Goal: Transaction & Acquisition: Purchase product/service

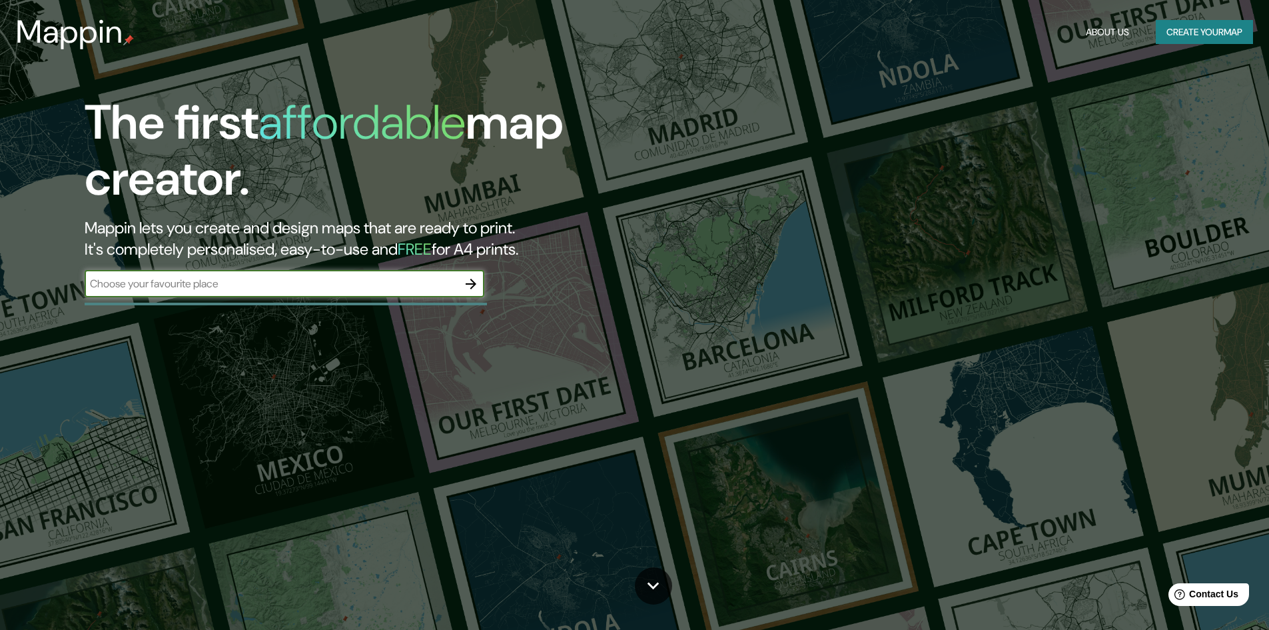
click at [169, 298] on div "​" at bounding box center [285, 284] width 400 height 29
click at [161, 289] on input "text" at bounding box center [271, 283] width 373 height 15
type input "[GEOGRAPHIC_DATA]"
click at [472, 284] on icon "button" at bounding box center [471, 283] width 11 height 11
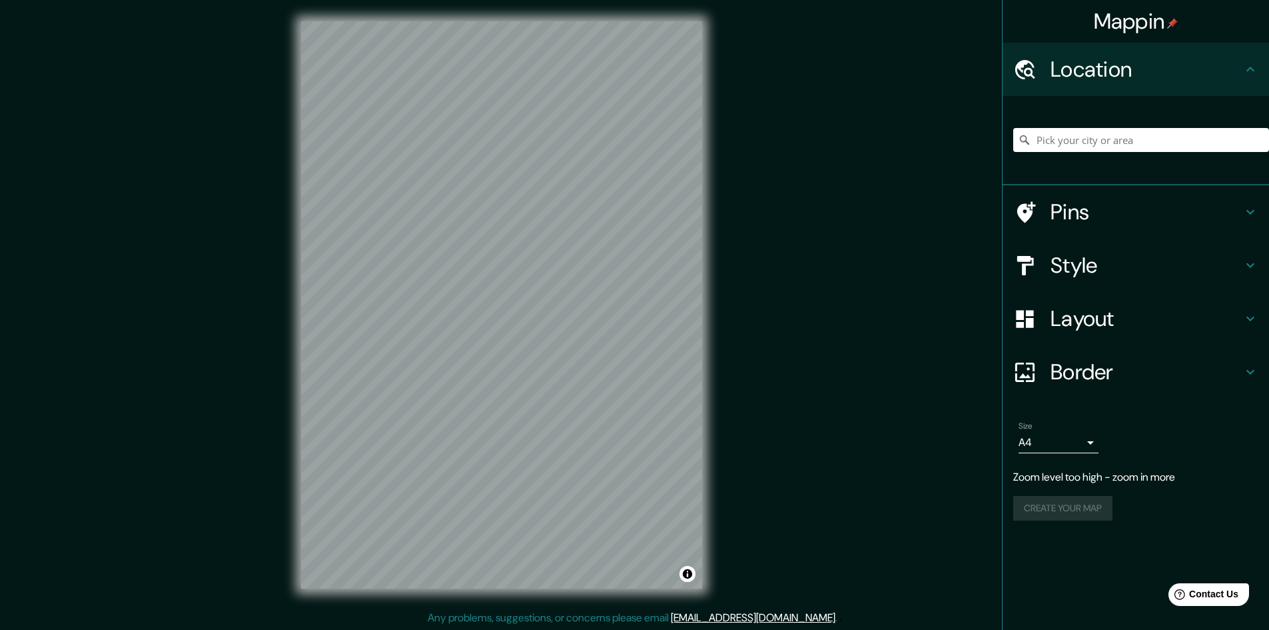
click at [764, 199] on div "Mappin Location Pins Style Layout Border Choose a border. Hint : you can make l…" at bounding box center [634, 315] width 1269 height 631
click at [1078, 144] on input "Pick your city or area" at bounding box center [1141, 140] width 256 height 24
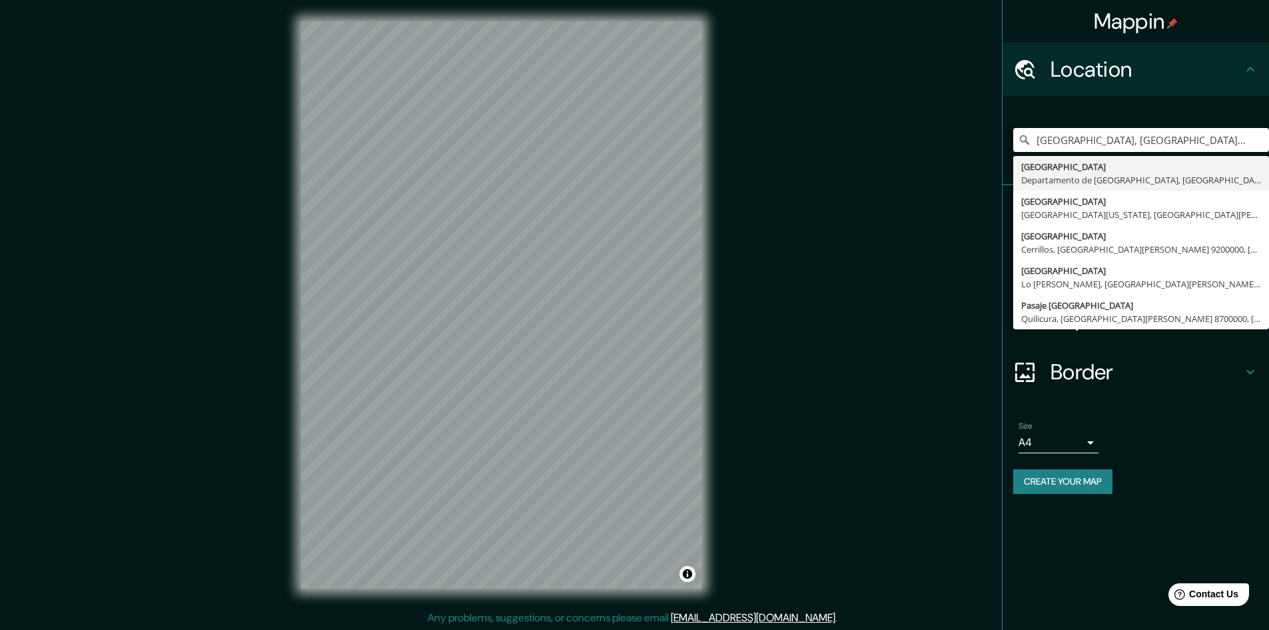
type input "[GEOGRAPHIC_DATA], [GEOGRAPHIC_DATA], [GEOGRAPHIC_DATA]"
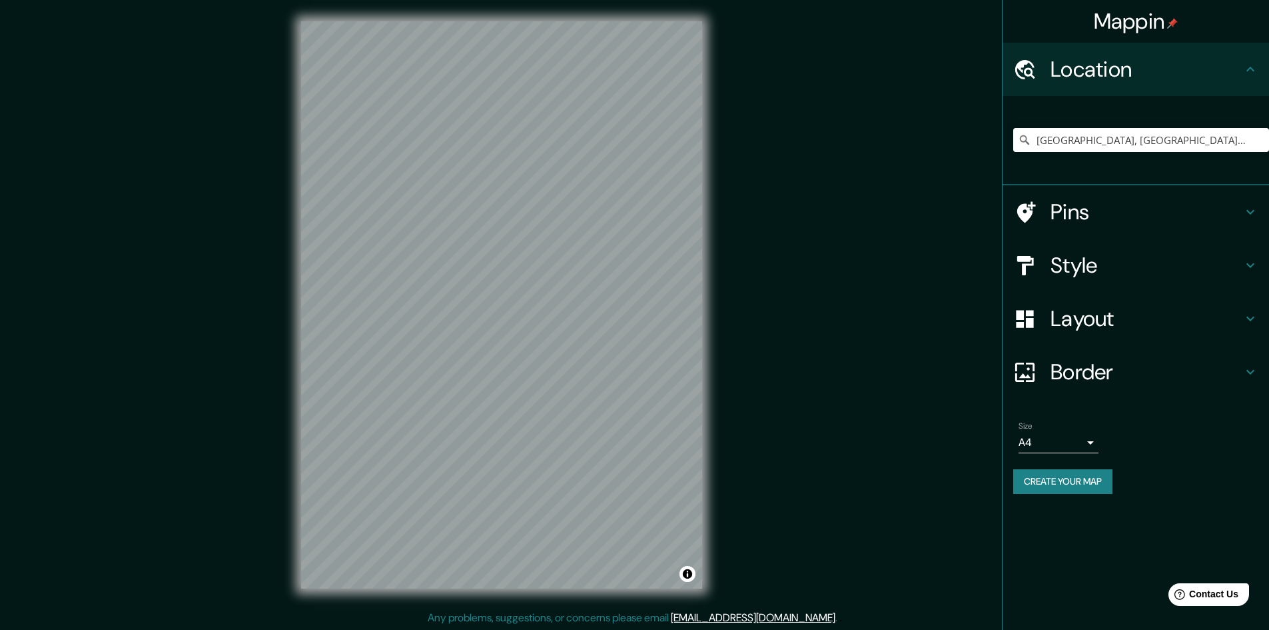
click at [1133, 326] on h4 "Layout" at bounding box center [1147, 318] width 192 height 27
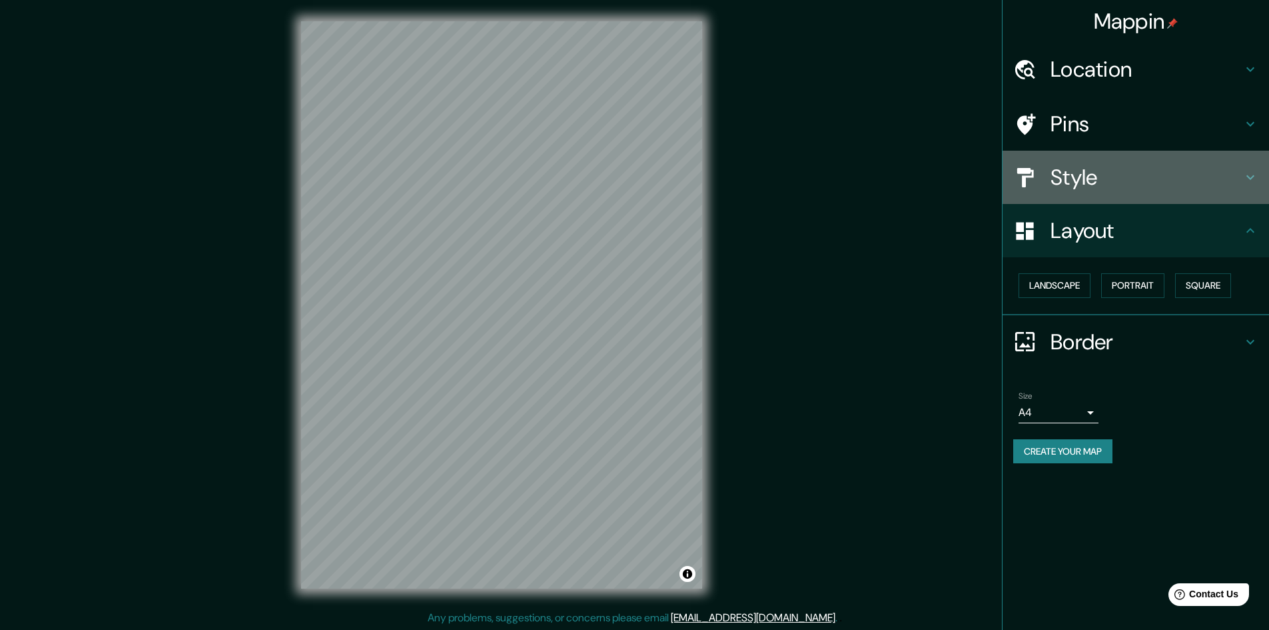
click at [1091, 169] on h4 "Style" at bounding box center [1147, 177] width 192 height 27
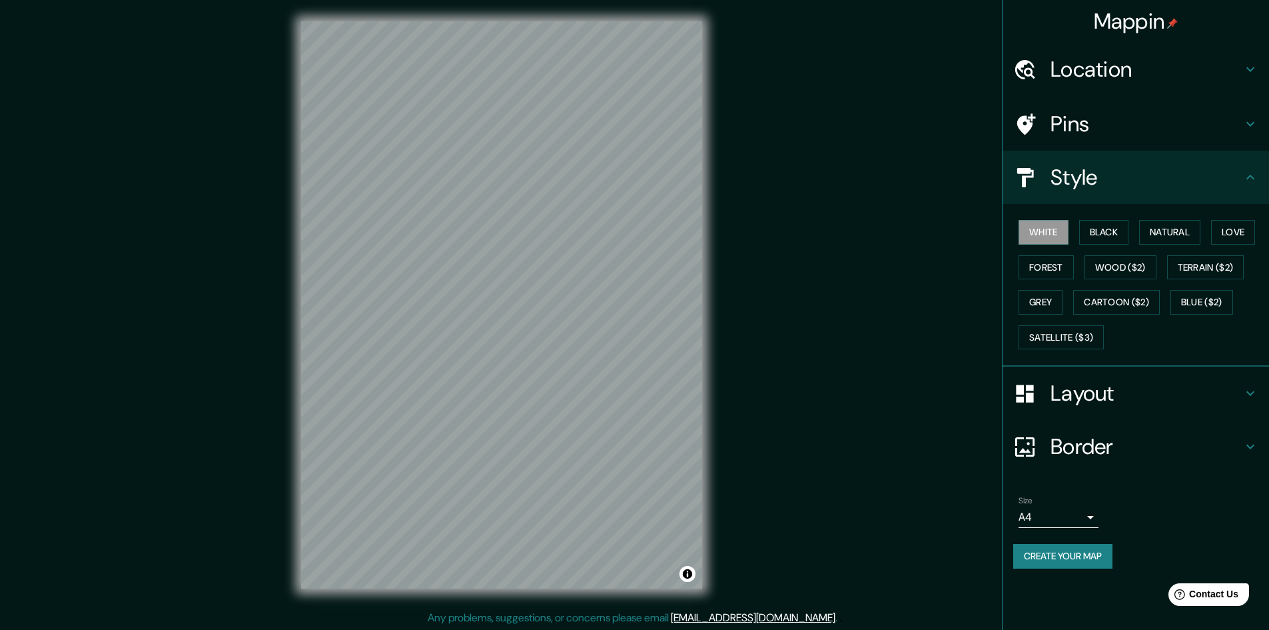
click at [1117, 127] on h4 "Pins" at bounding box center [1147, 124] width 192 height 27
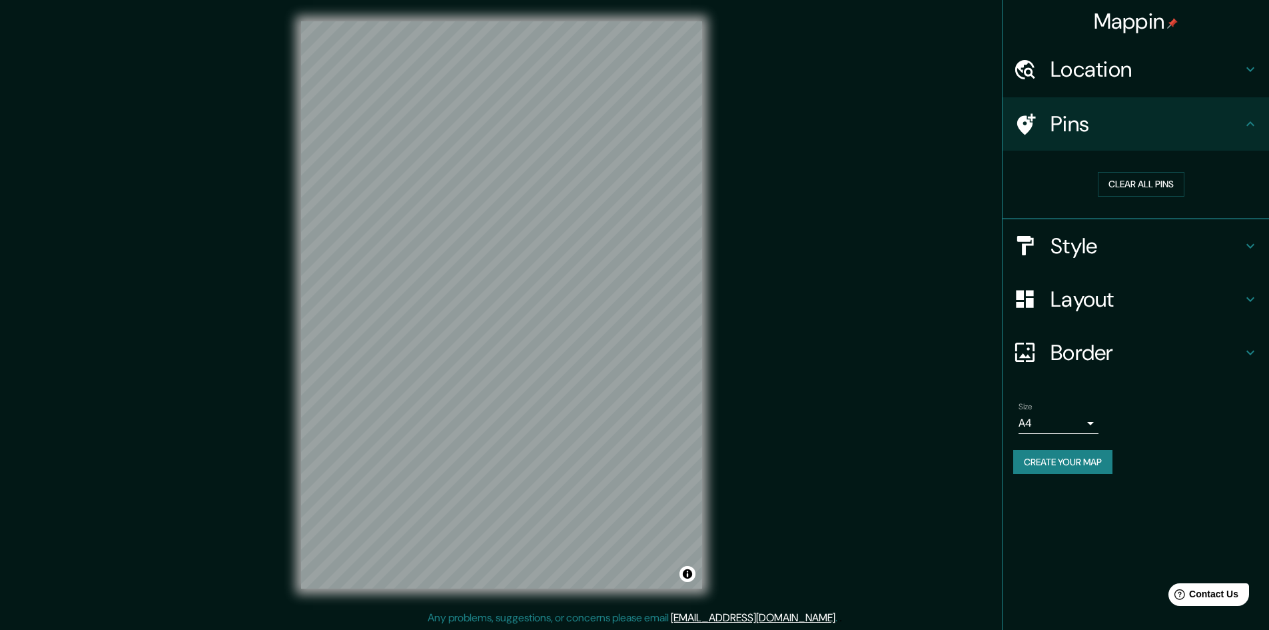
click at [1107, 230] on div "Style" at bounding box center [1136, 245] width 266 height 53
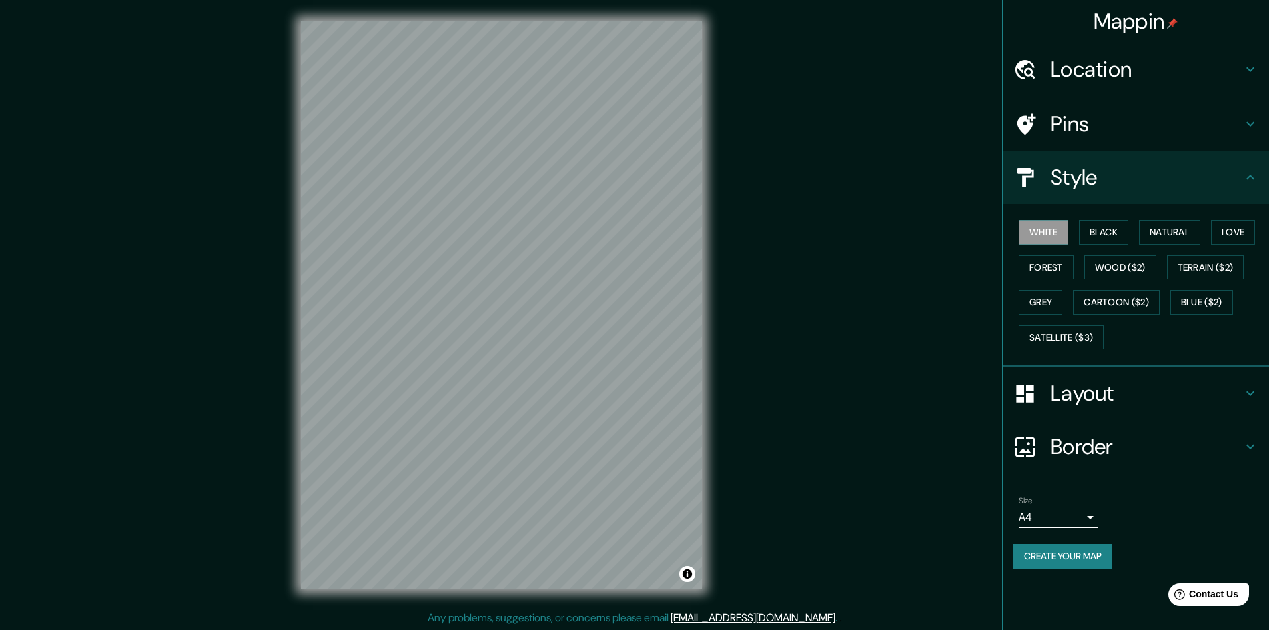
click at [1087, 123] on h4 "Pins" at bounding box center [1147, 124] width 192 height 27
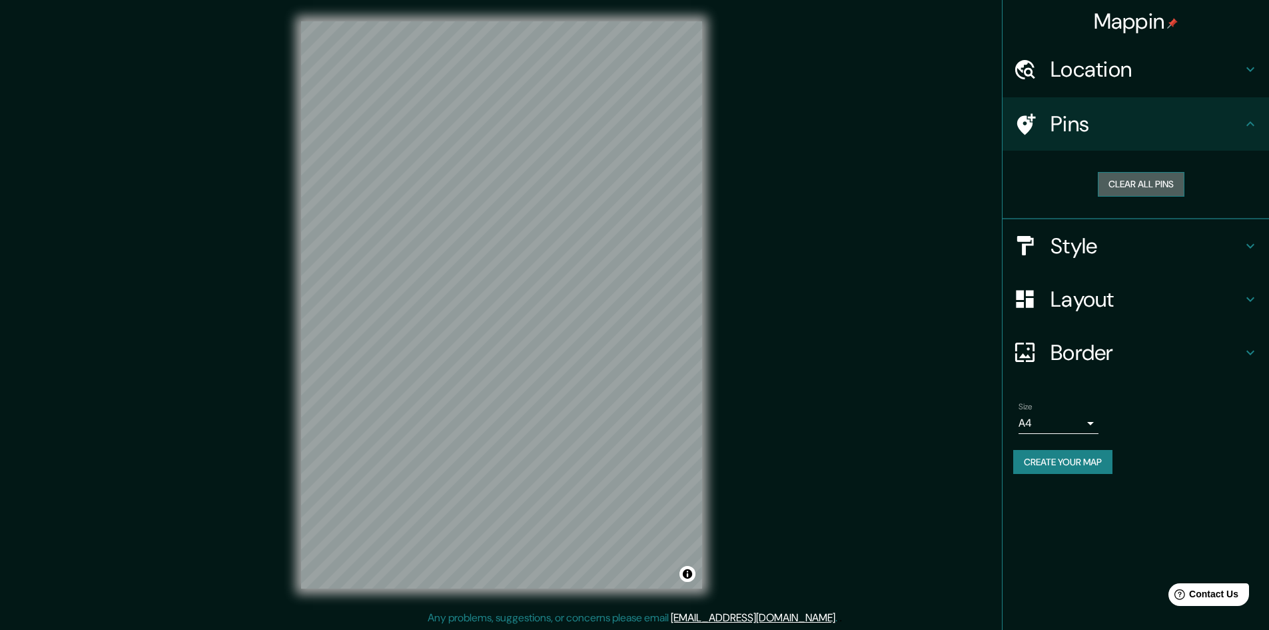
click at [1154, 188] on button "Clear all pins" at bounding box center [1141, 184] width 87 height 25
click at [545, 279] on div at bounding box center [547, 281] width 11 height 11
click at [1083, 245] on h4 "Style" at bounding box center [1147, 245] width 192 height 27
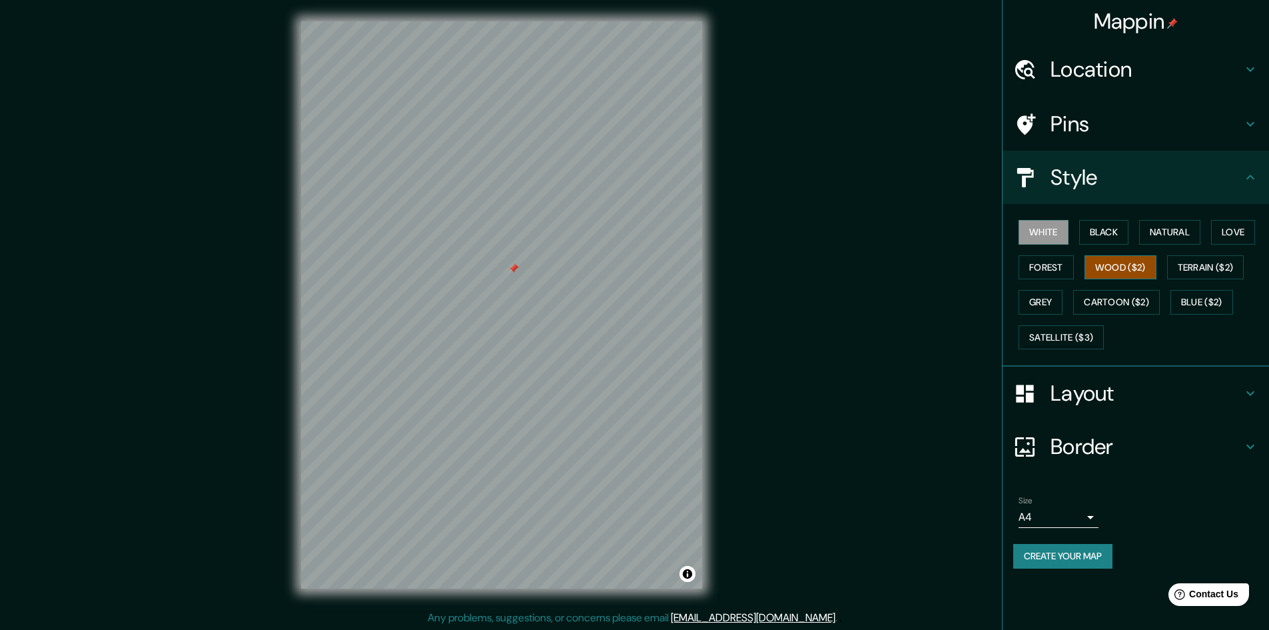
click at [1126, 270] on button "Wood ($2)" at bounding box center [1121, 267] width 72 height 25
click at [1111, 244] on div "White Black Natural Love Forest Wood ($2) Terrain ($2) Grey Cartoon ($2) Blue (…" at bounding box center [1141, 285] width 256 height 140
click at [1102, 238] on button "Black" at bounding box center [1104, 232] width 50 height 25
click at [1186, 237] on button "Natural" at bounding box center [1169, 232] width 61 height 25
click at [1255, 225] on button "Love" at bounding box center [1233, 232] width 44 height 25
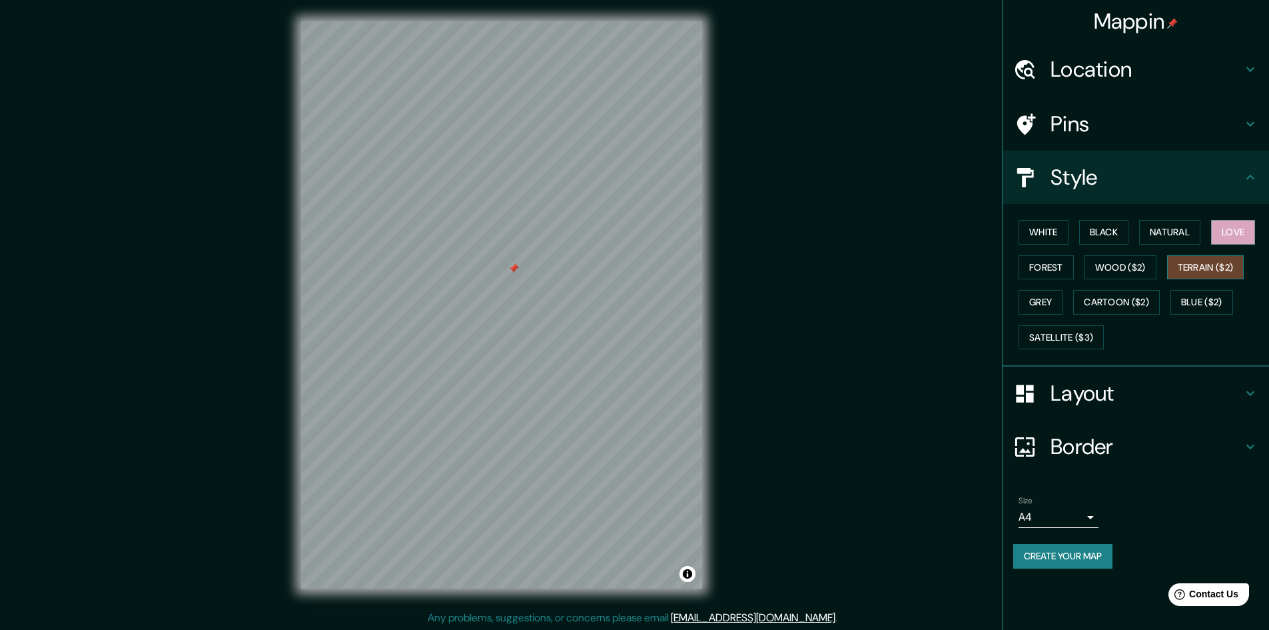
click at [1234, 255] on button "Terrain ($2)" at bounding box center [1205, 267] width 77 height 25
click at [1200, 305] on button "Blue ($2)" at bounding box center [1201, 302] width 63 height 25
click at [1052, 298] on button "Grey" at bounding box center [1041, 302] width 44 height 25
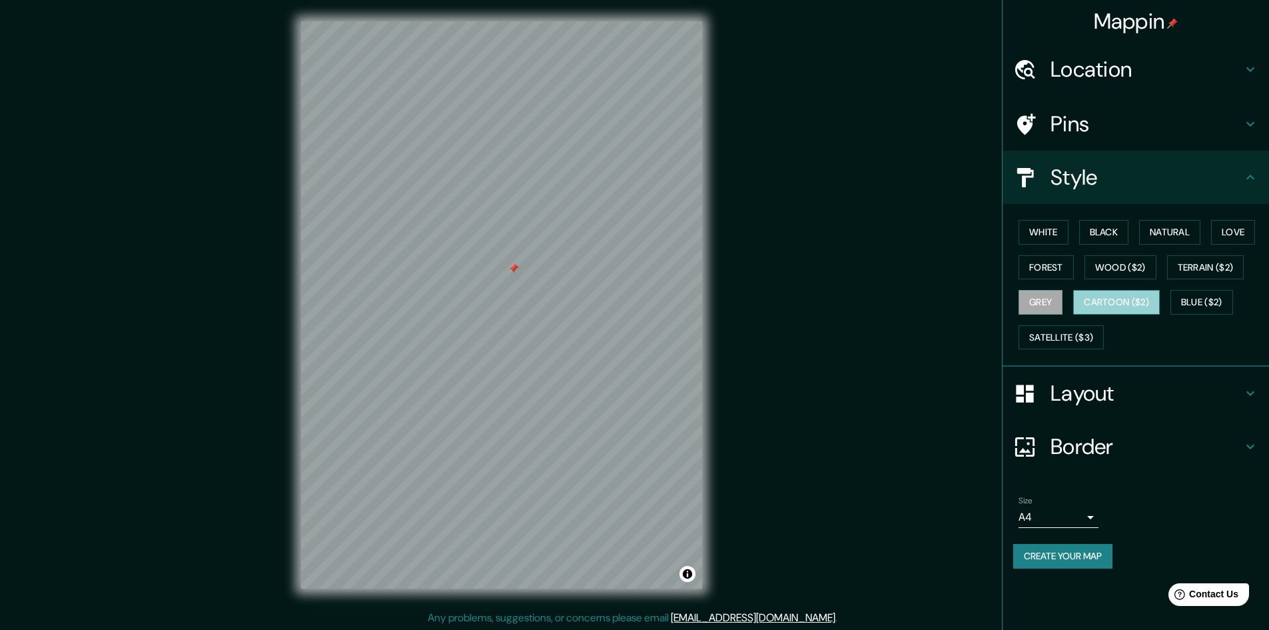
click at [1136, 307] on button "Cartoon ($2)" at bounding box center [1116, 302] width 87 height 25
click at [1081, 333] on button "Satellite ($3)" at bounding box center [1061, 337] width 85 height 25
click at [516, 282] on div at bounding box center [518, 279] width 11 height 11
drag, startPoint x: 546, startPoint y: 271, endPoint x: 536, endPoint y: 276, distance: 10.7
click at [536, 276] on div at bounding box center [540, 276] width 11 height 11
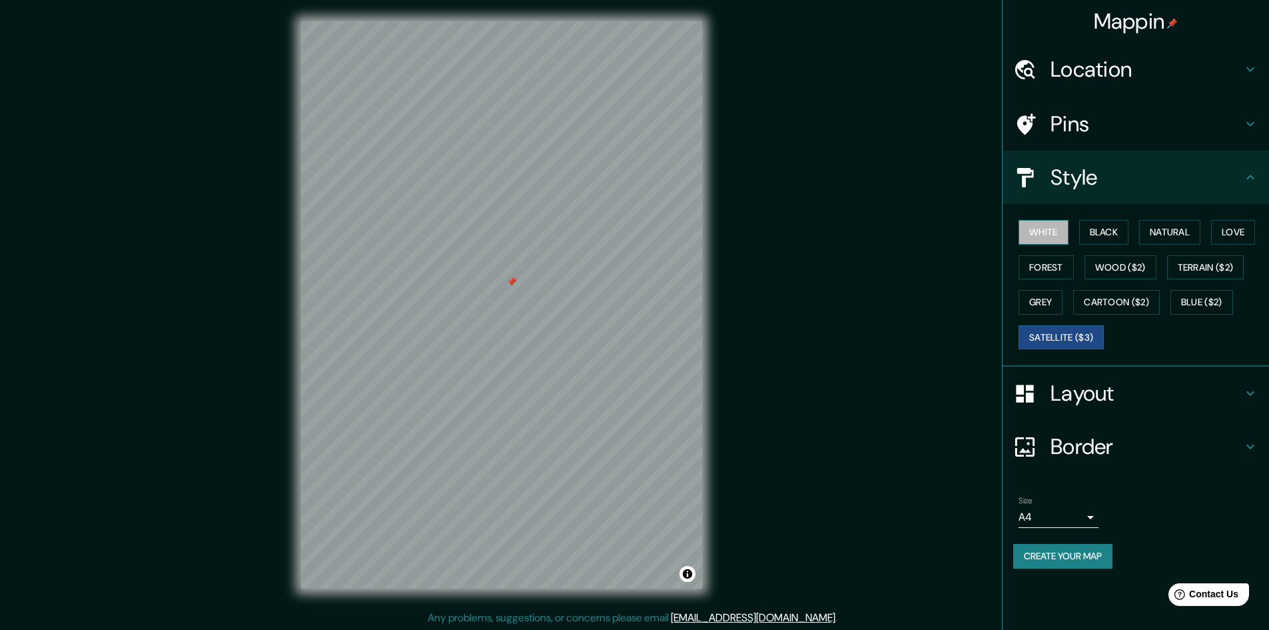
click at [1041, 230] on button "White" at bounding box center [1044, 232] width 50 height 25
click at [1047, 254] on div "White Black Natural Love Forest Wood ($2) Terrain ($2) Grey Cartoon ($2) Blue (…" at bounding box center [1141, 285] width 256 height 140
click at [1050, 262] on button "Forest" at bounding box center [1046, 267] width 55 height 25
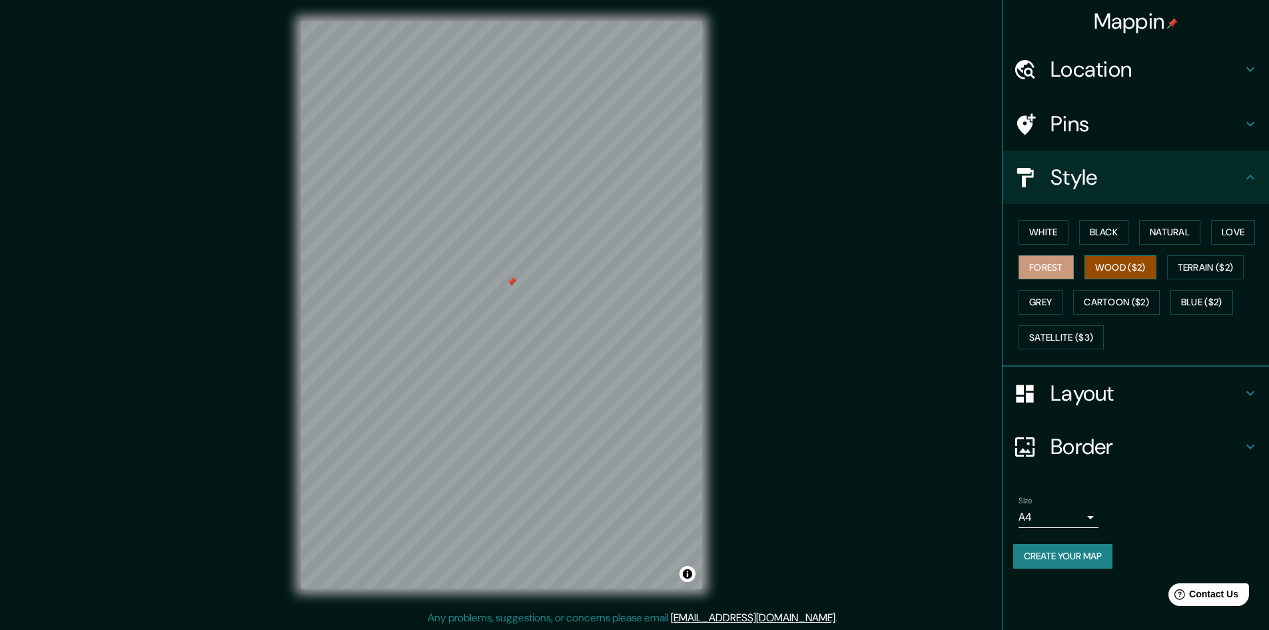
click at [1117, 275] on button "Wood ($2)" at bounding box center [1121, 267] width 72 height 25
click at [1105, 232] on button "Black" at bounding box center [1104, 232] width 50 height 25
click at [1172, 228] on button "Natural" at bounding box center [1169, 232] width 61 height 25
click at [1242, 223] on button "Love" at bounding box center [1233, 232] width 44 height 25
click at [1234, 255] on button "Terrain ($2)" at bounding box center [1205, 267] width 77 height 25
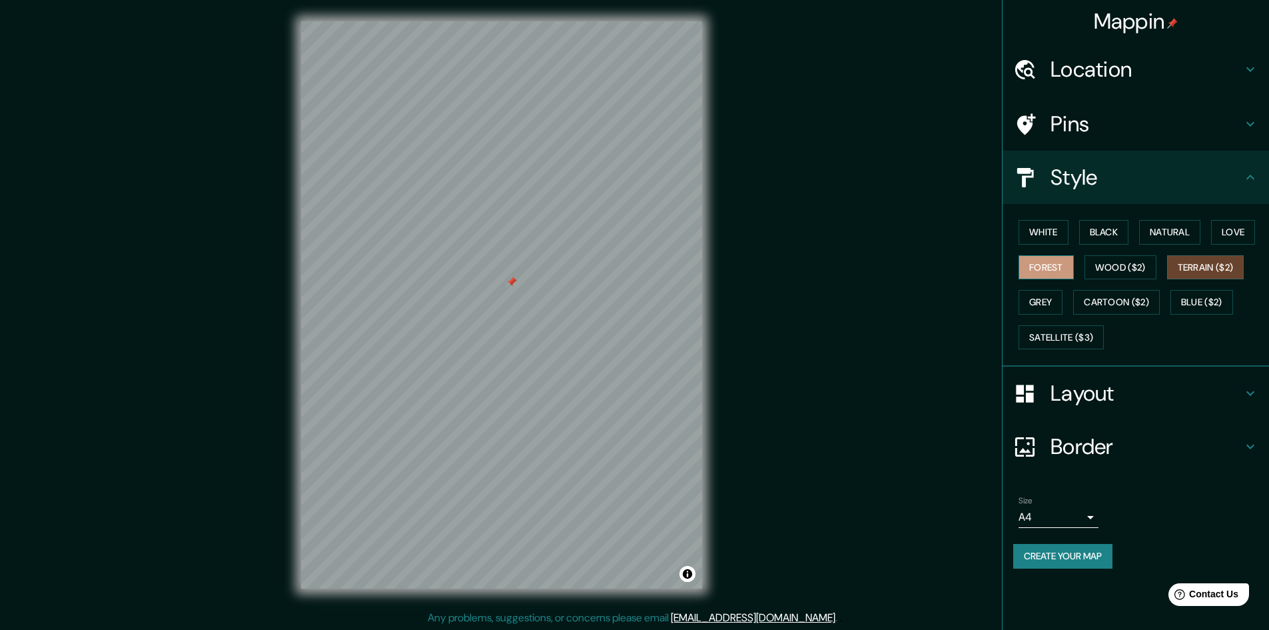
click at [1045, 267] on button "Forest" at bounding box center [1046, 267] width 55 height 25
click at [1040, 295] on button "Grey" at bounding box center [1041, 302] width 44 height 25
click at [1137, 400] on h4 "Layout" at bounding box center [1147, 393] width 192 height 27
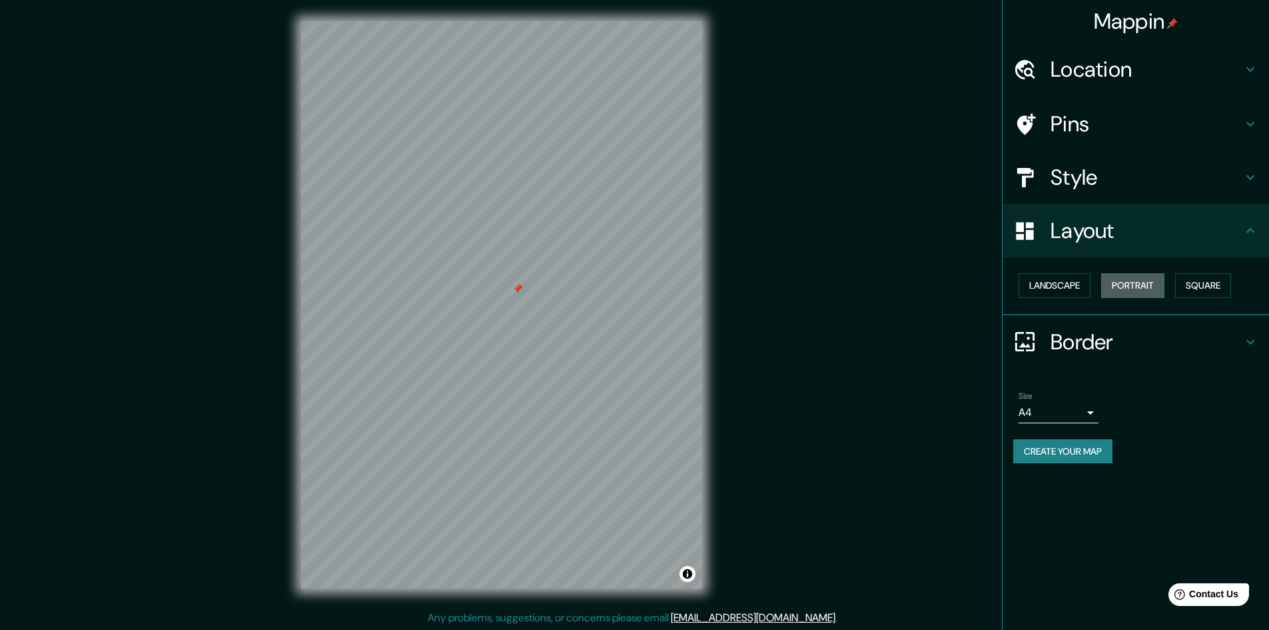
click at [1137, 284] on button "Portrait" at bounding box center [1132, 285] width 63 height 25
click at [1080, 286] on button "Landscape" at bounding box center [1055, 285] width 72 height 25
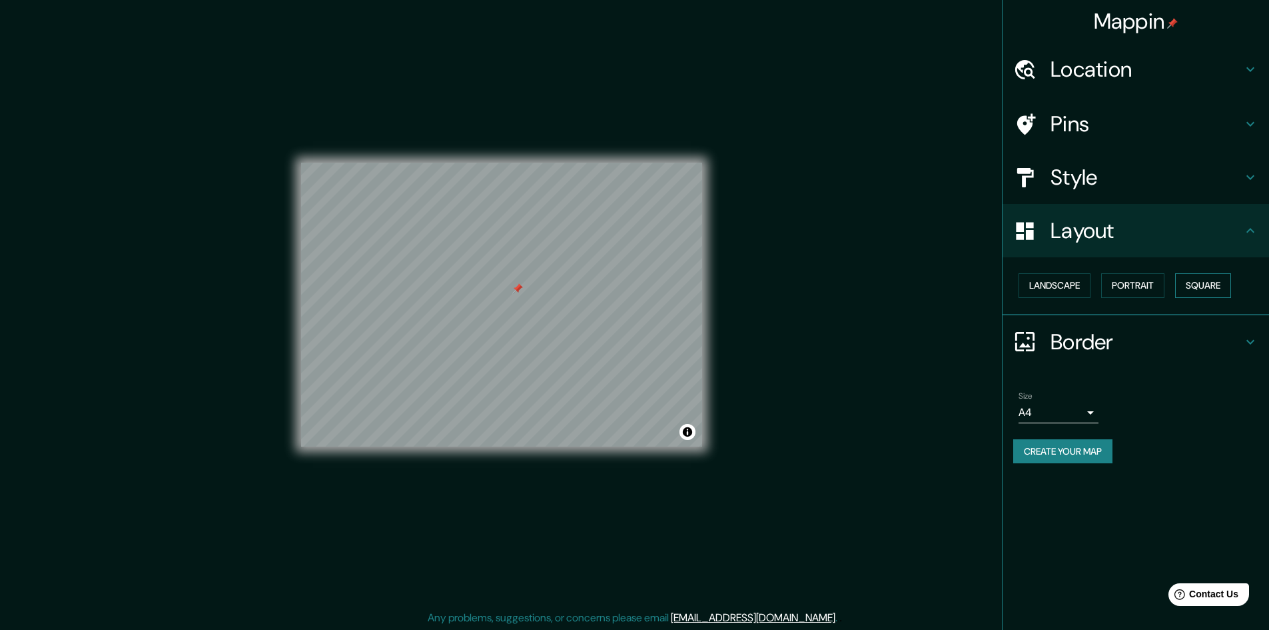
click at [1204, 285] on button "Square" at bounding box center [1203, 285] width 56 height 25
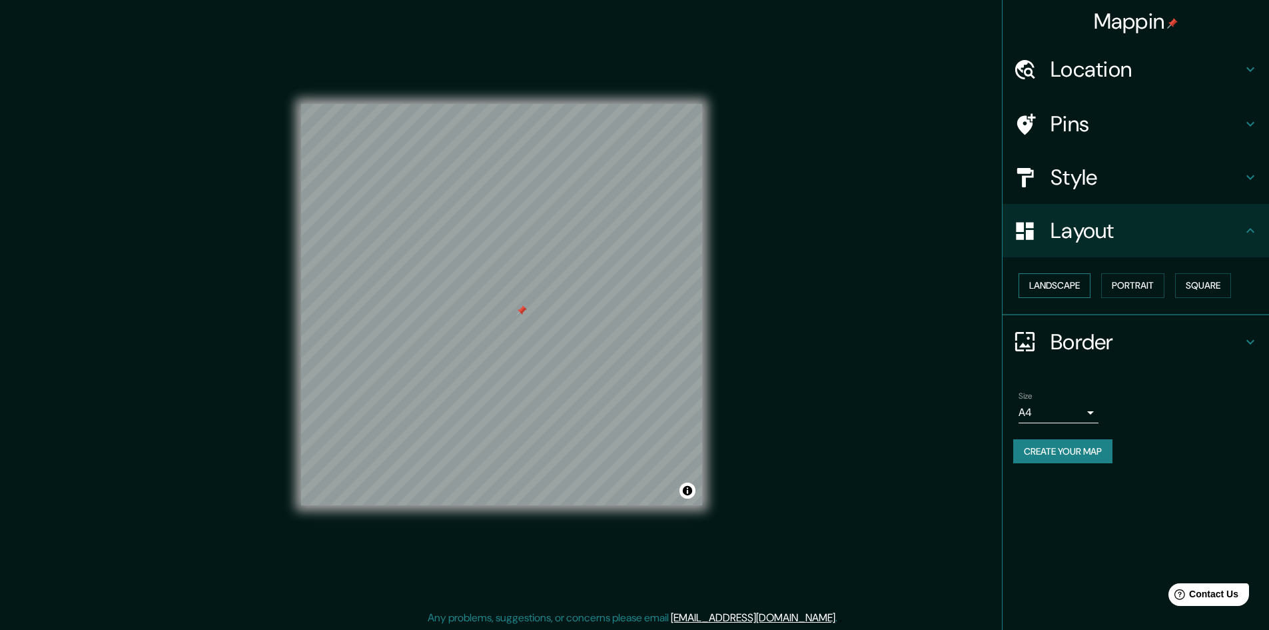
click at [1081, 288] on button "Landscape" at bounding box center [1055, 285] width 72 height 25
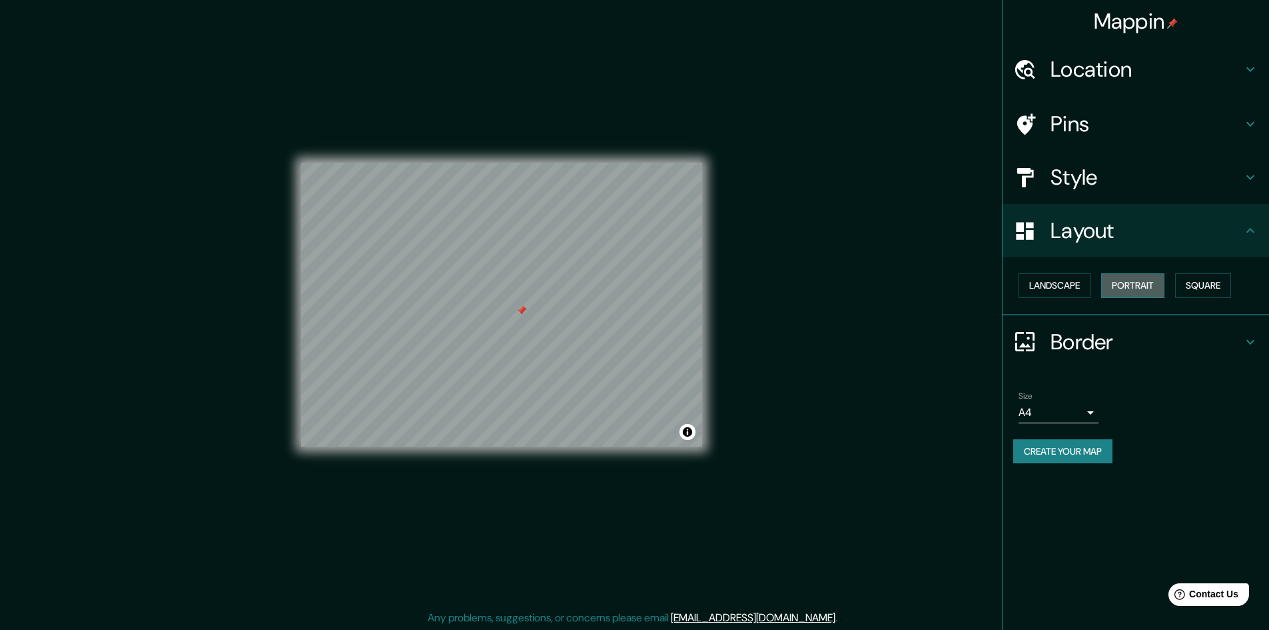
click at [1139, 287] on button "Portrait" at bounding box center [1132, 285] width 63 height 25
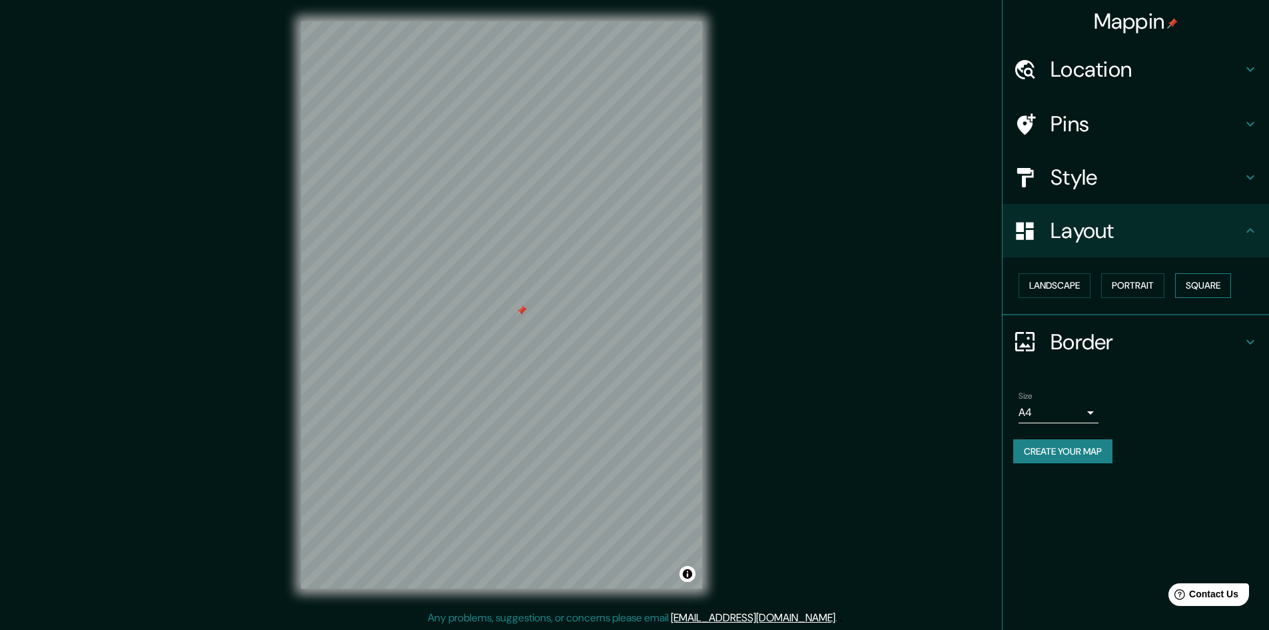
click at [1224, 282] on button "Square" at bounding box center [1203, 285] width 56 height 25
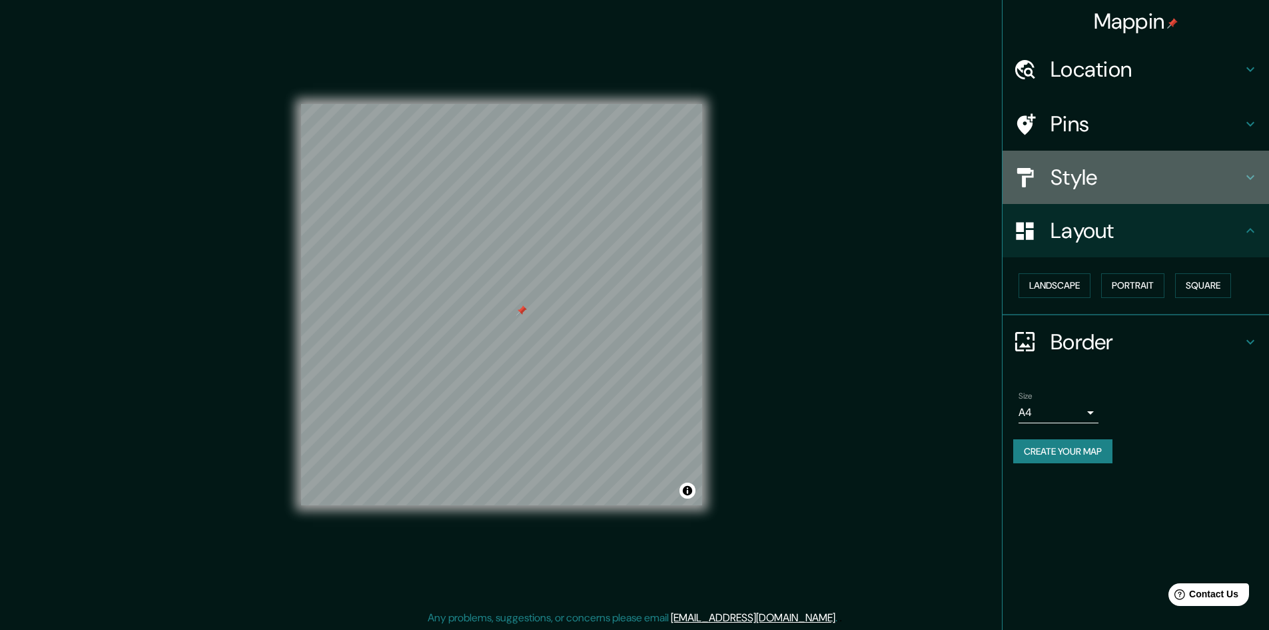
click at [1081, 171] on h4 "Style" at bounding box center [1147, 177] width 192 height 27
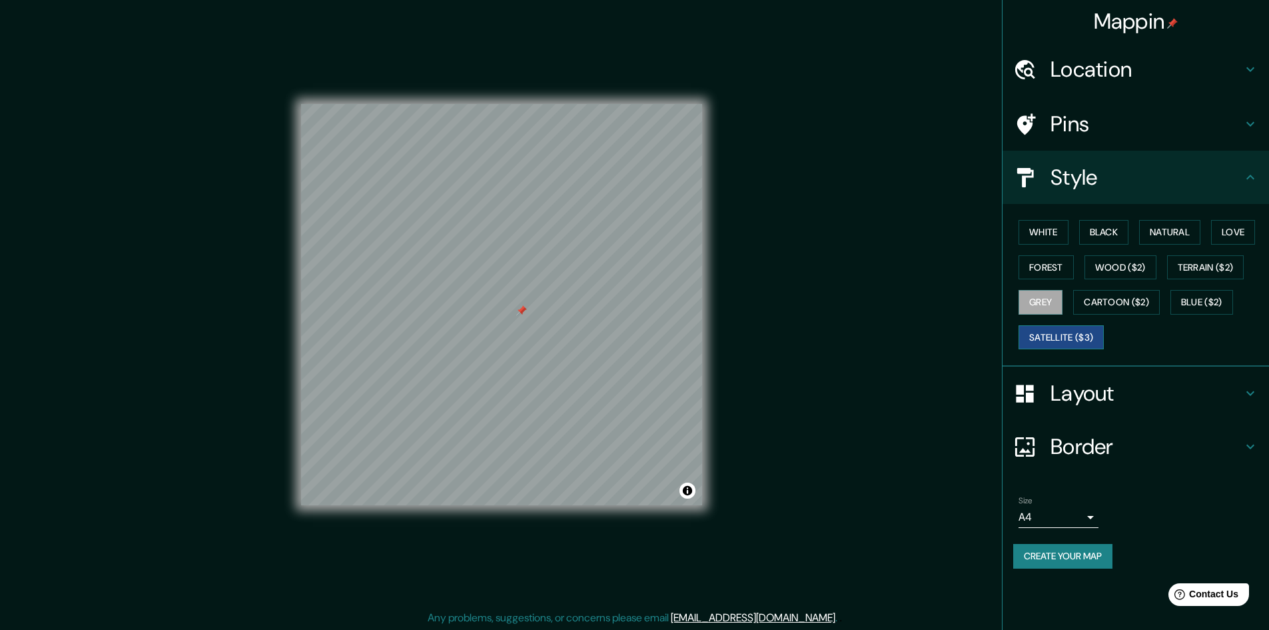
click at [1102, 334] on button "Satellite ($3)" at bounding box center [1061, 337] width 85 height 25
click at [1043, 301] on button "Grey" at bounding box center [1041, 302] width 44 height 25
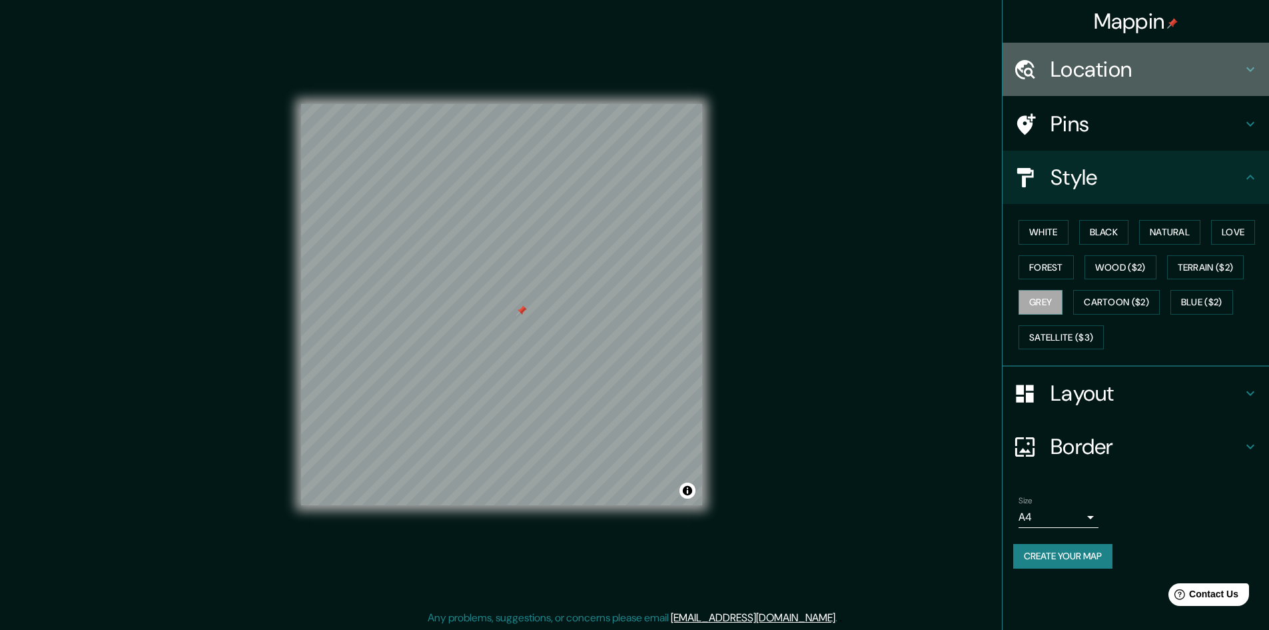
click at [1091, 69] on h4 "Location" at bounding box center [1147, 69] width 192 height 27
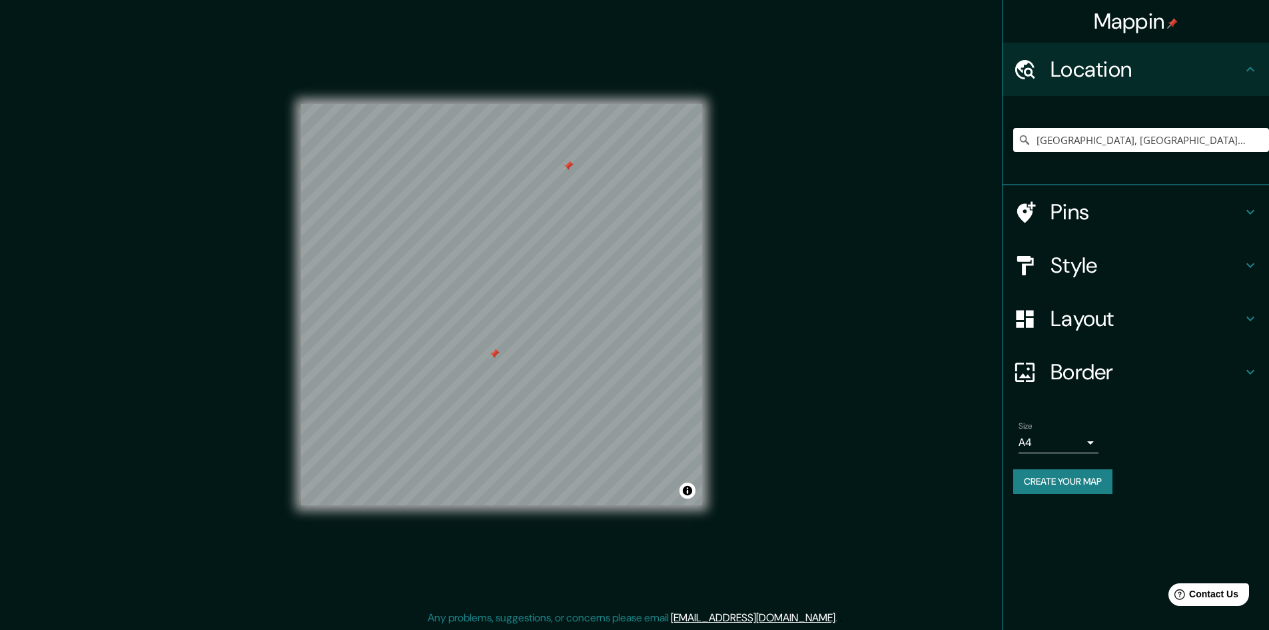
click at [571, 167] on div at bounding box center [568, 166] width 11 height 11
click at [1063, 477] on button "Create your map" at bounding box center [1062, 481] width 99 height 25
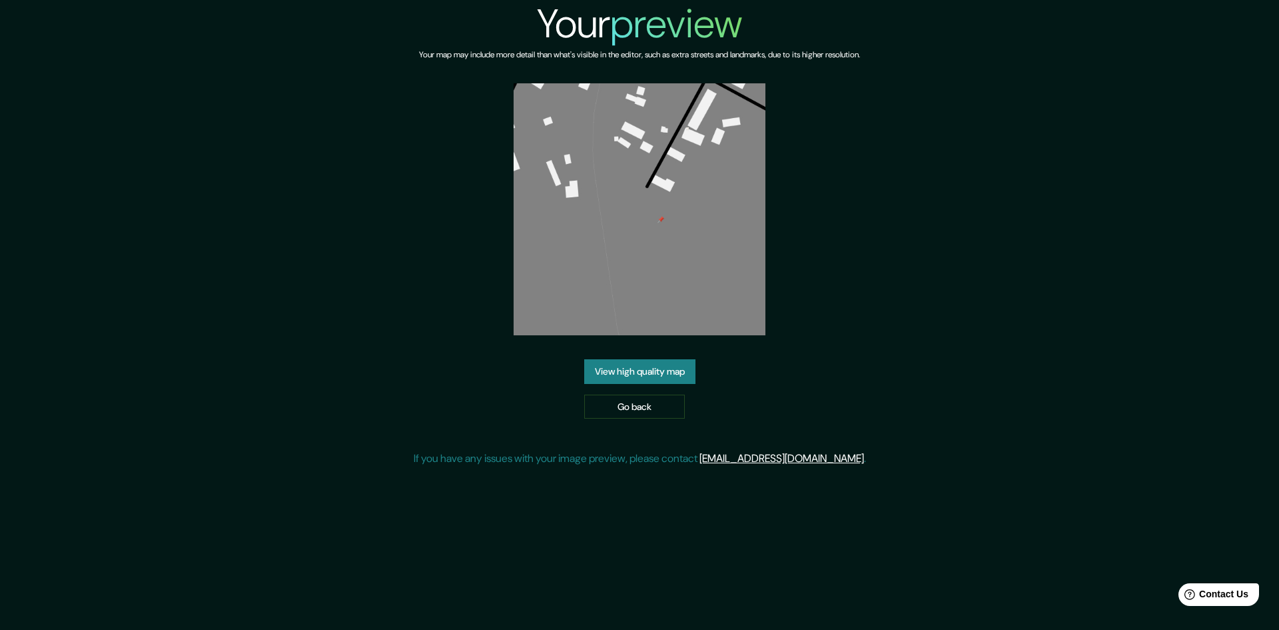
drag, startPoint x: 620, startPoint y: 205, endPoint x: 1170, endPoint y: 216, distance: 550.4
click at [1170, 216] on div "Your preview Your map may include more detail than what's visible in the editor…" at bounding box center [639, 238] width 1279 height 477
drag, startPoint x: 662, startPoint y: 159, endPoint x: 835, endPoint y: 73, distance: 192.8
click at [835, 73] on div "Your map may include more detail than what's visible in the editor, such as ext…" at bounding box center [639, 65] width 441 height 35
drag, startPoint x: 633, startPoint y: 214, endPoint x: 539, endPoint y: 390, distance: 200.0
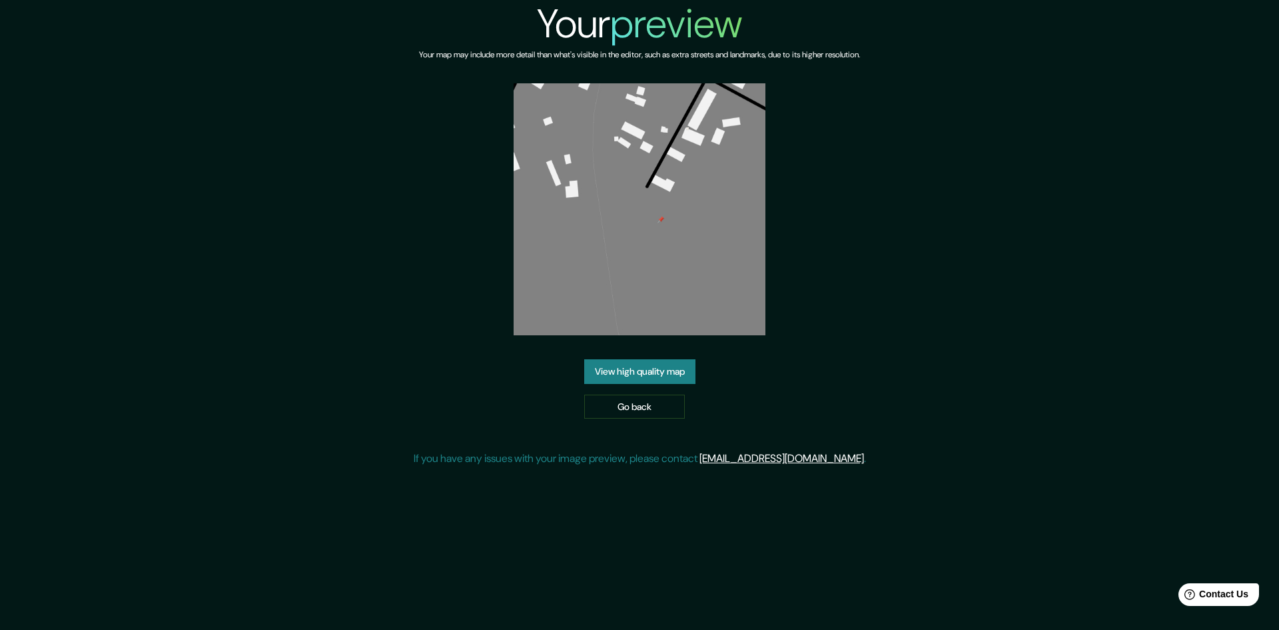
click at [539, 390] on div "Your preview Your map may include more detail than what's visible in the editor…" at bounding box center [640, 238] width 452 height 477
click at [632, 370] on link "View high quality map" at bounding box center [639, 371] width 111 height 25
